Goal: Find specific page/section: Find specific page/section

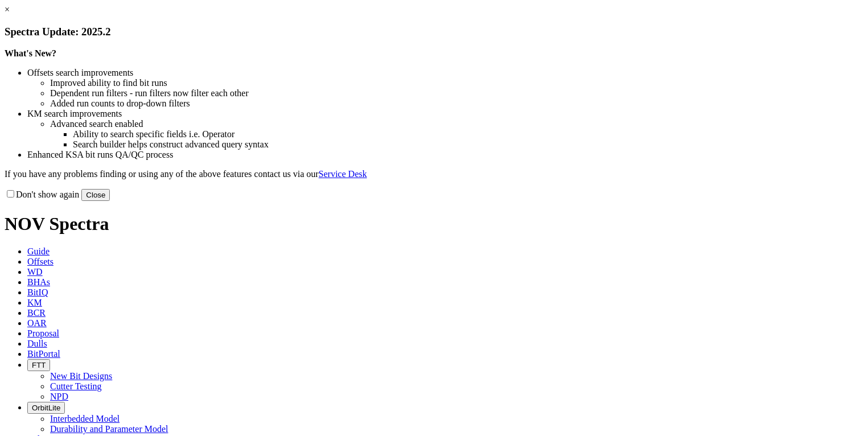
click at [110, 201] on button "Close" at bounding box center [95, 195] width 28 height 12
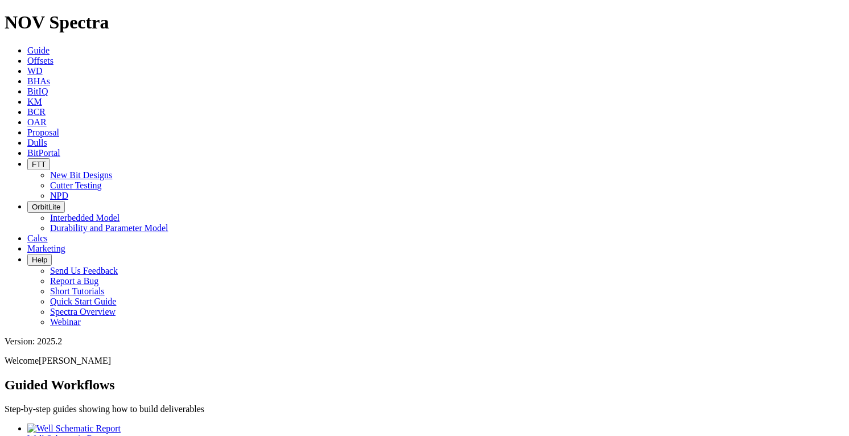
click at [53, 56] on span "Offsets" at bounding box center [40, 61] width 26 height 10
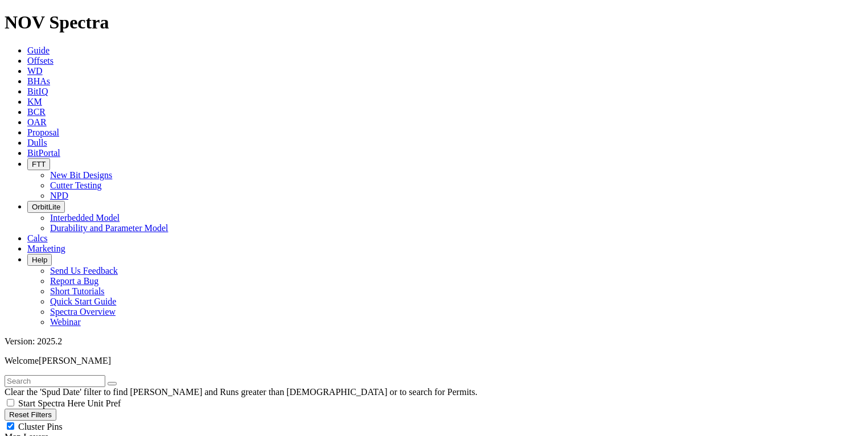
click at [60, 375] on input "text" at bounding box center [55, 381] width 101 height 12
type input "A"
click at [47, 138] on span "Dulls" at bounding box center [37, 143] width 20 height 10
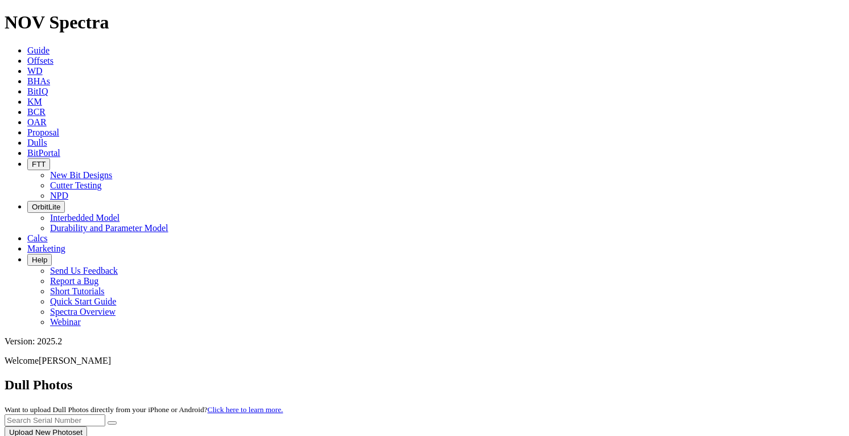
click at [618, 435] on div at bounding box center [425, 438] width 840 height 0
click at [105, 414] on input "text" at bounding box center [55, 420] width 101 height 12
type input "A305874"
click at [117, 421] on button "submit" at bounding box center [112, 422] width 9 height 3
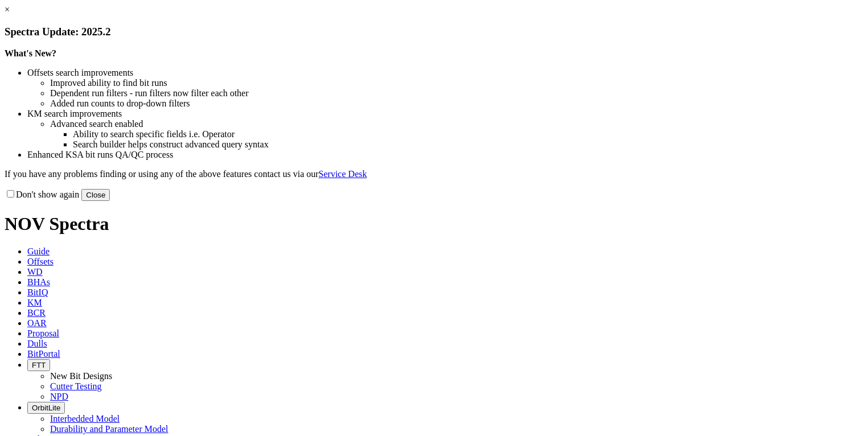
click at [110, 201] on button "Close" at bounding box center [95, 195] width 28 height 12
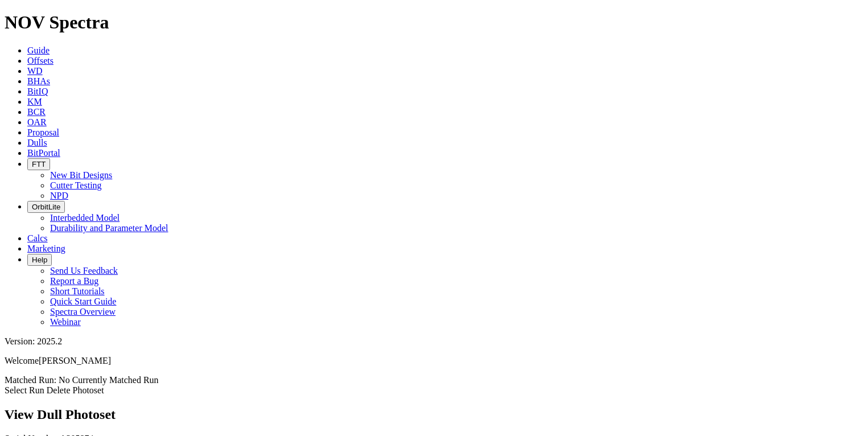
scroll to position [286, 0]
